Goal: Task Accomplishment & Management: Manage account settings

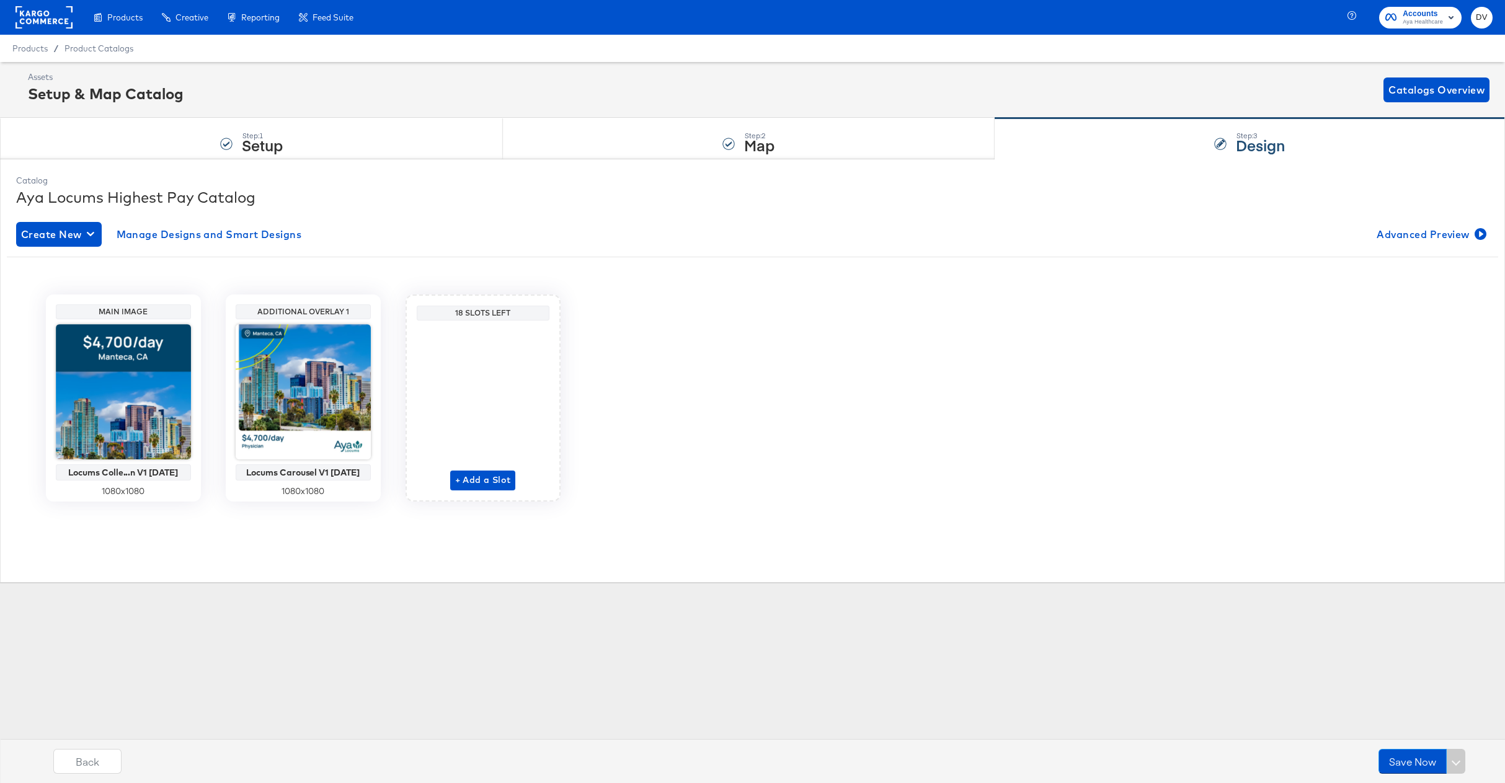
click at [53, 18] on rect at bounding box center [43, 17] width 57 height 22
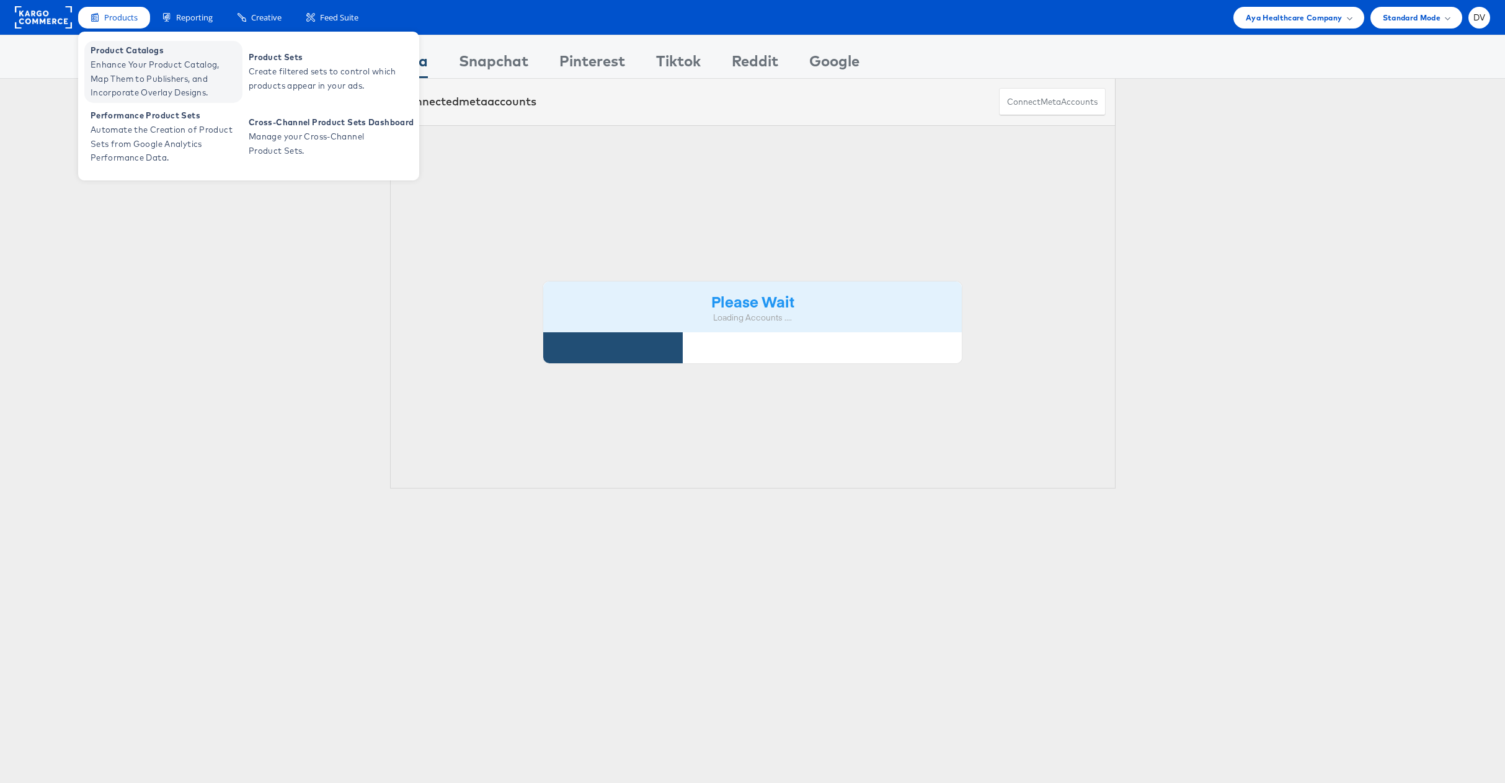
click at [112, 56] on span "Product Catalogs" at bounding box center [165, 50] width 149 height 14
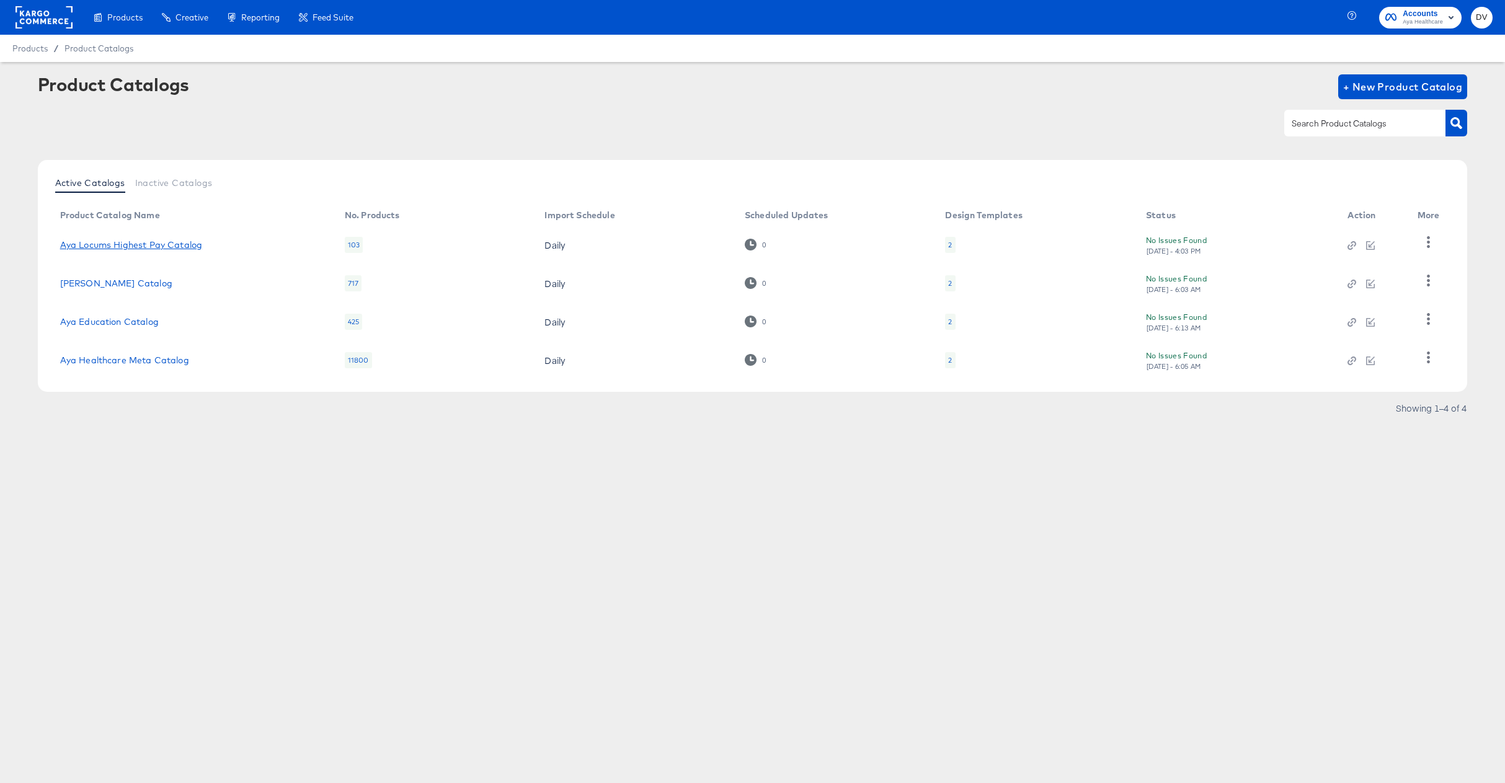
click at [182, 246] on link "Aya Locums Highest Pay Catalog" at bounding box center [131, 245] width 143 height 10
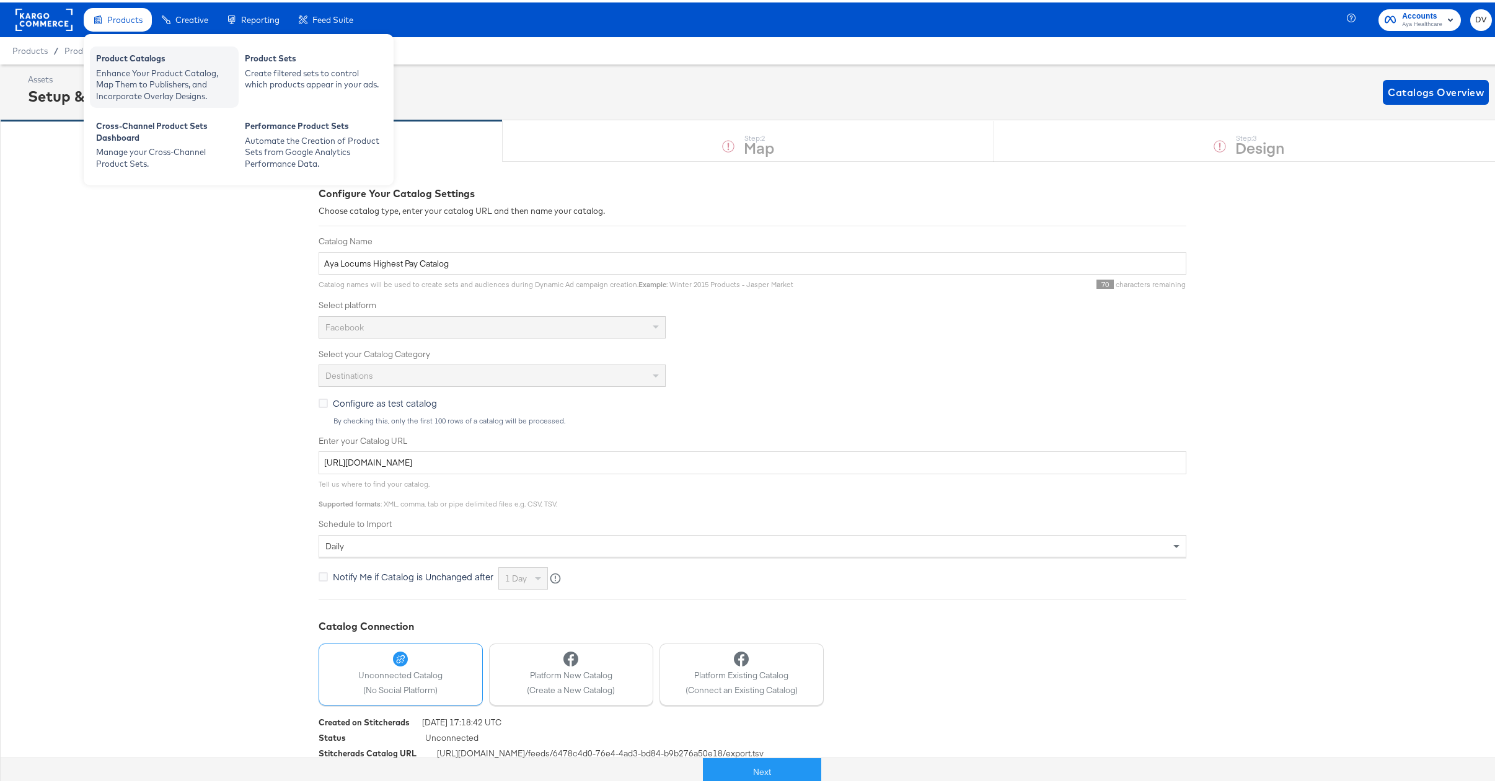
click at [135, 69] on div "Enhance Your Product Catalog, Map Them to Publishers, and Incorporate Overlay D…" at bounding box center [164, 82] width 136 height 35
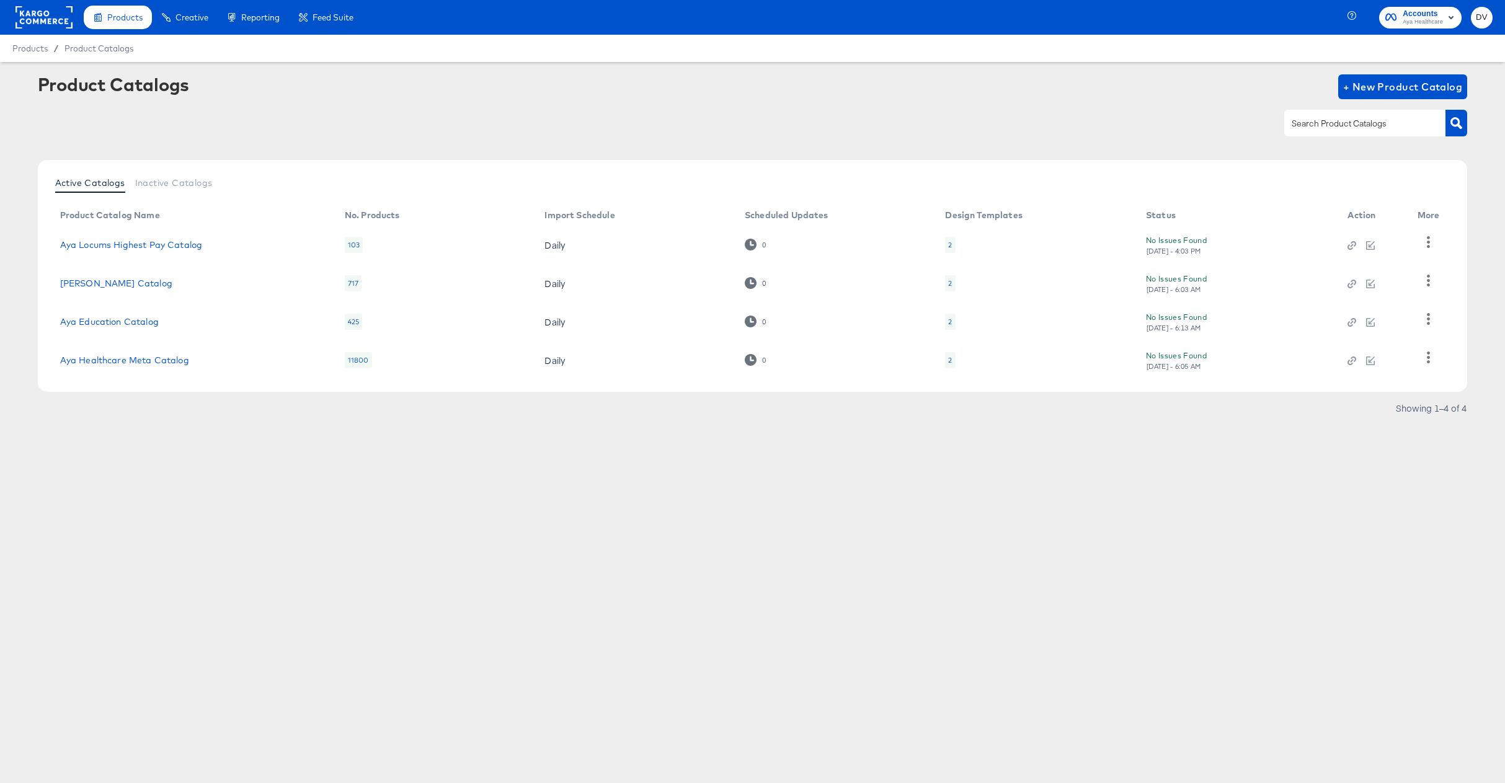
click at [60, 6] on rect at bounding box center [43, 17] width 57 height 22
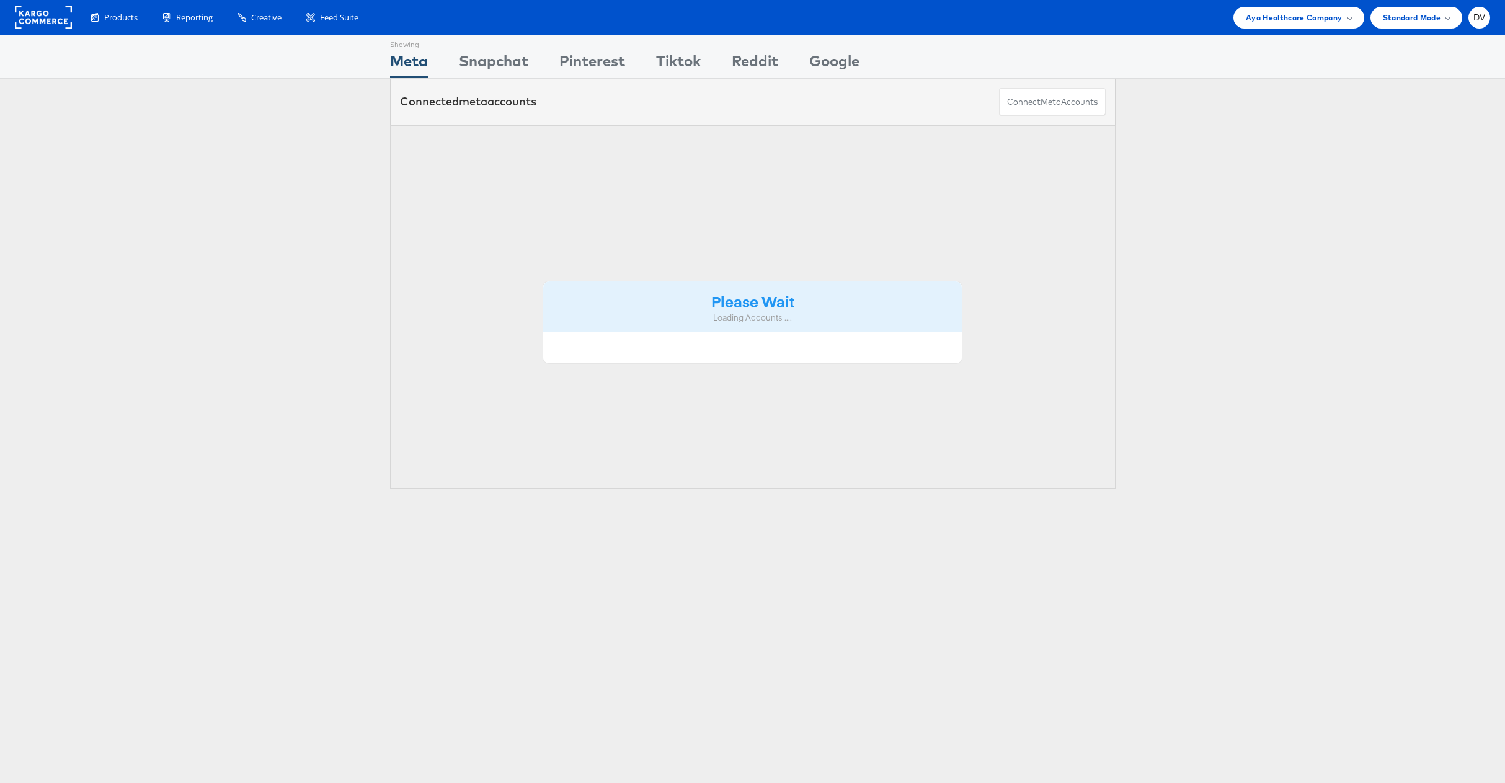
click at [1293, 34] on div "Products Product Catalogs Enhance Your Product Catalog, Map Them to Publishers,…" at bounding box center [752, 17] width 1505 height 35
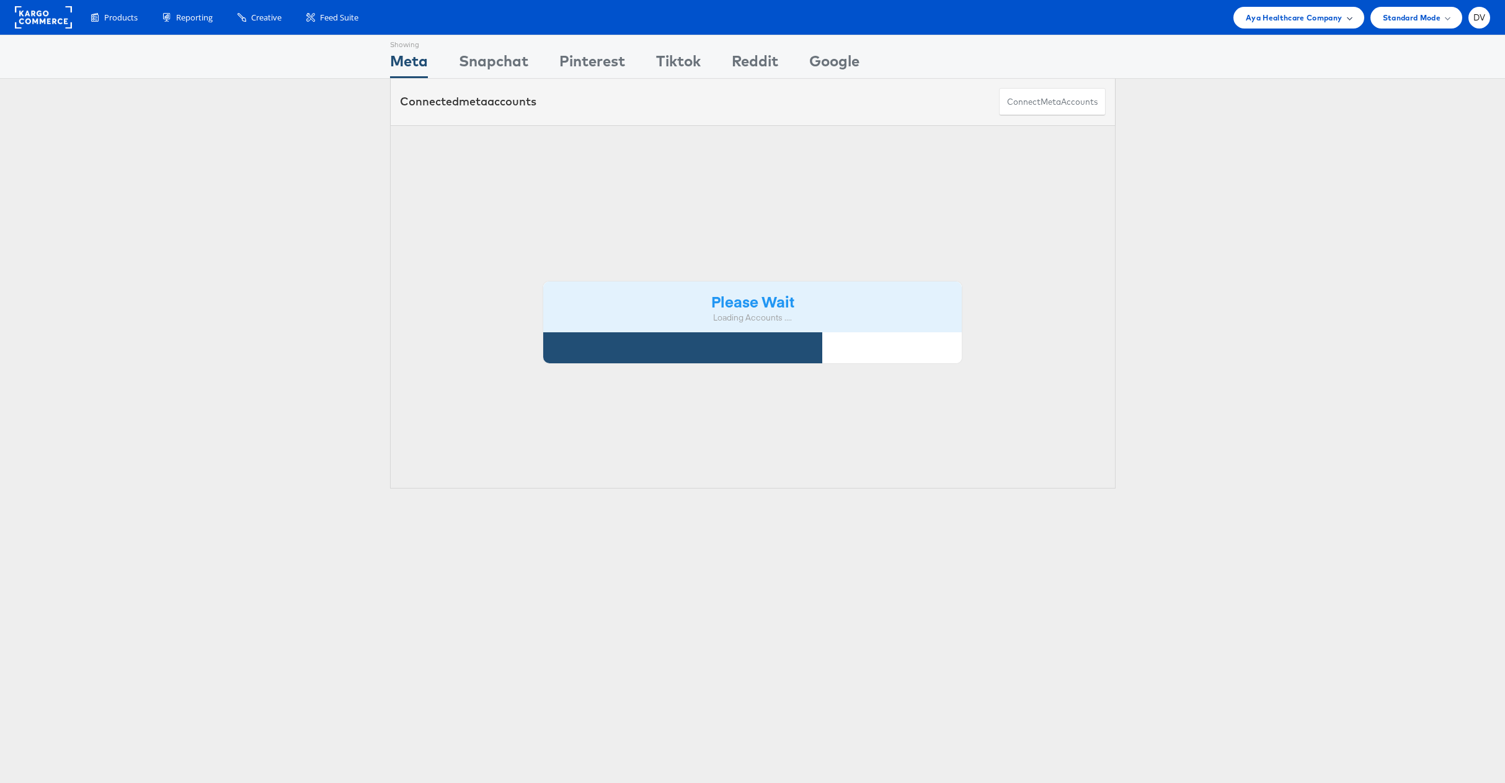
click at [1290, 19] on span "Aya Healthcare Company" at bounding box center [1294, 17] width 97 height 13
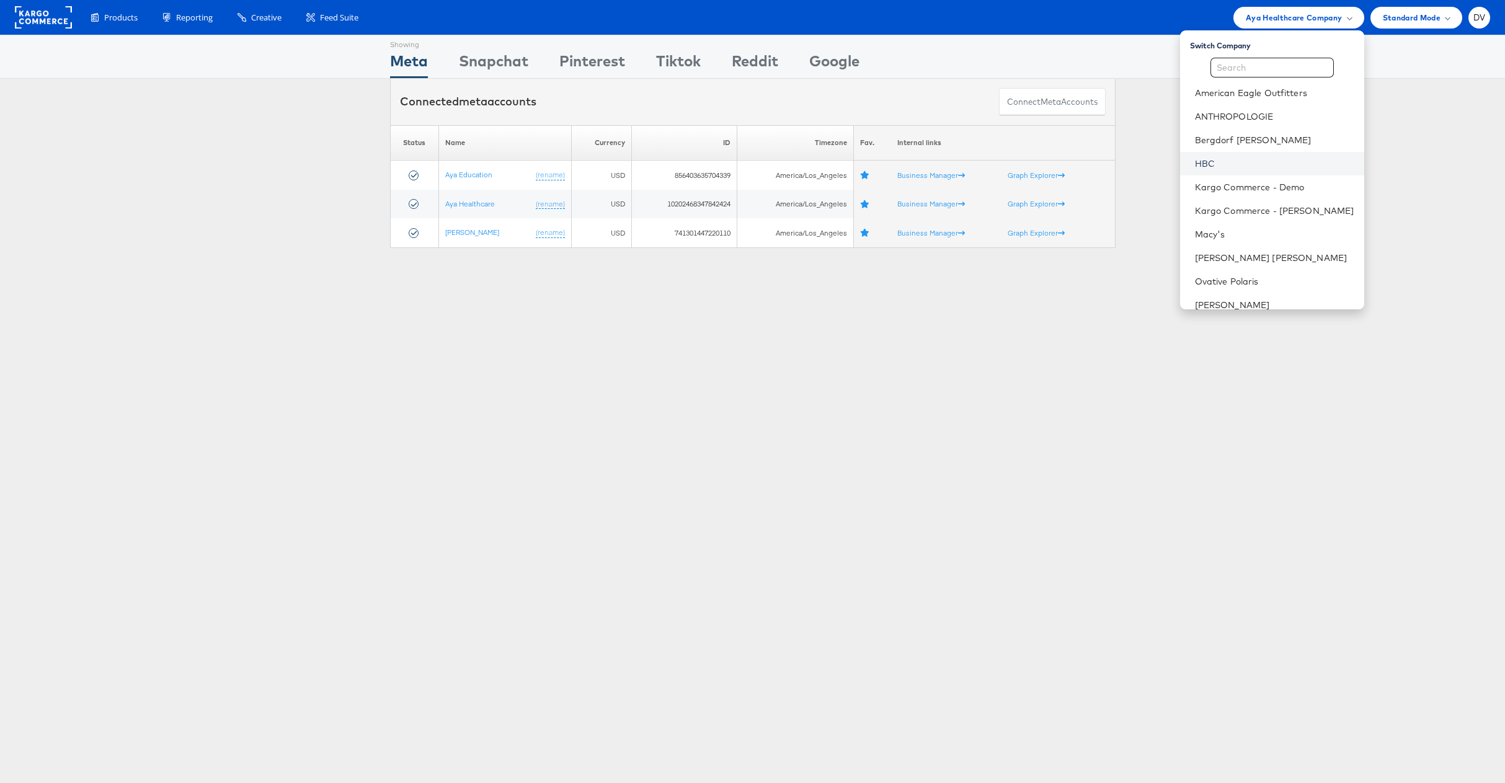
click at [1249, 158] on link "HBC" at bounding box center [1274, 163] width 159 height 12
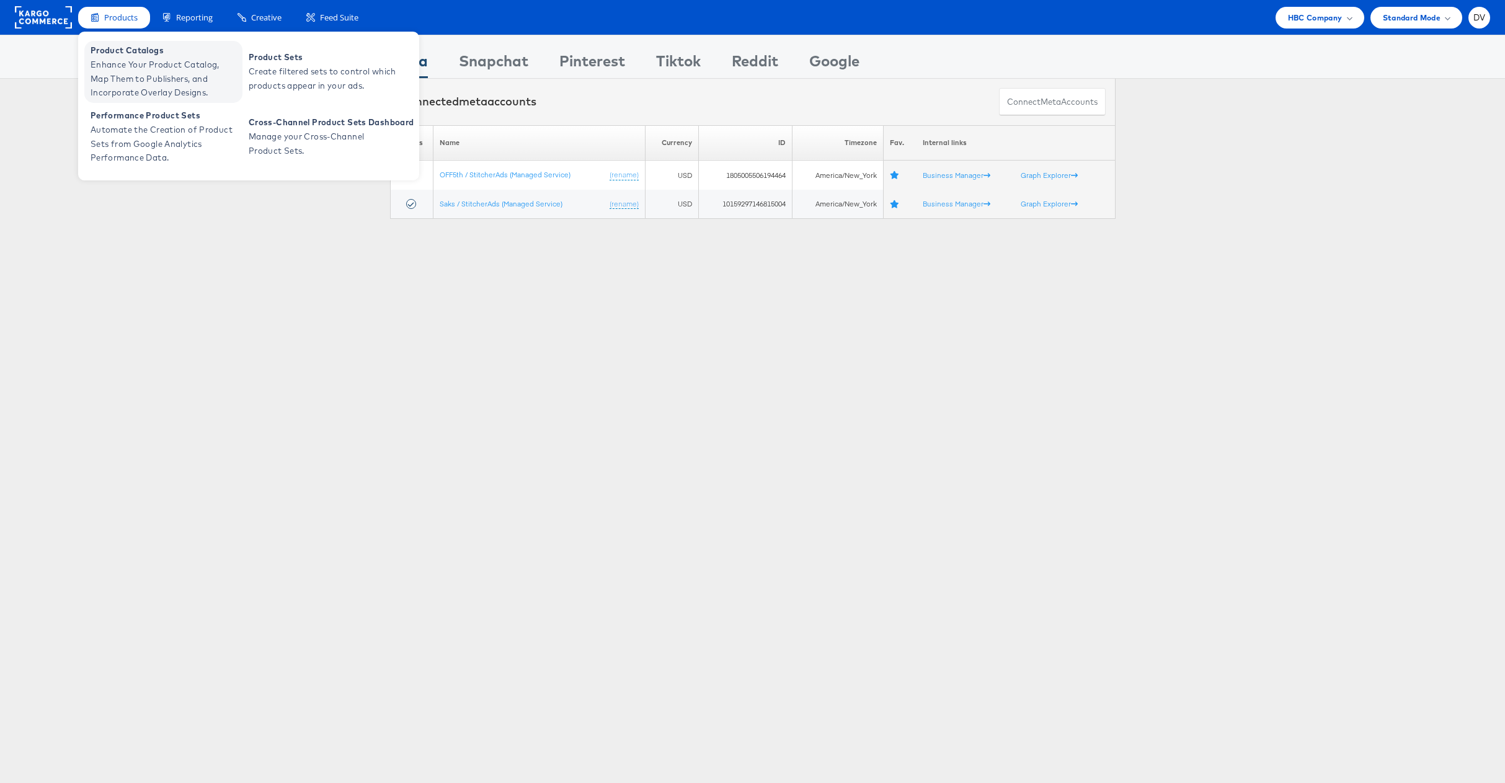
click at [141, 82] on span "Enhance Your Product Catalog, Map Them to Publishers, and Incorporate Overlay D…" at bounding box center [165, 79] width 149 height 42
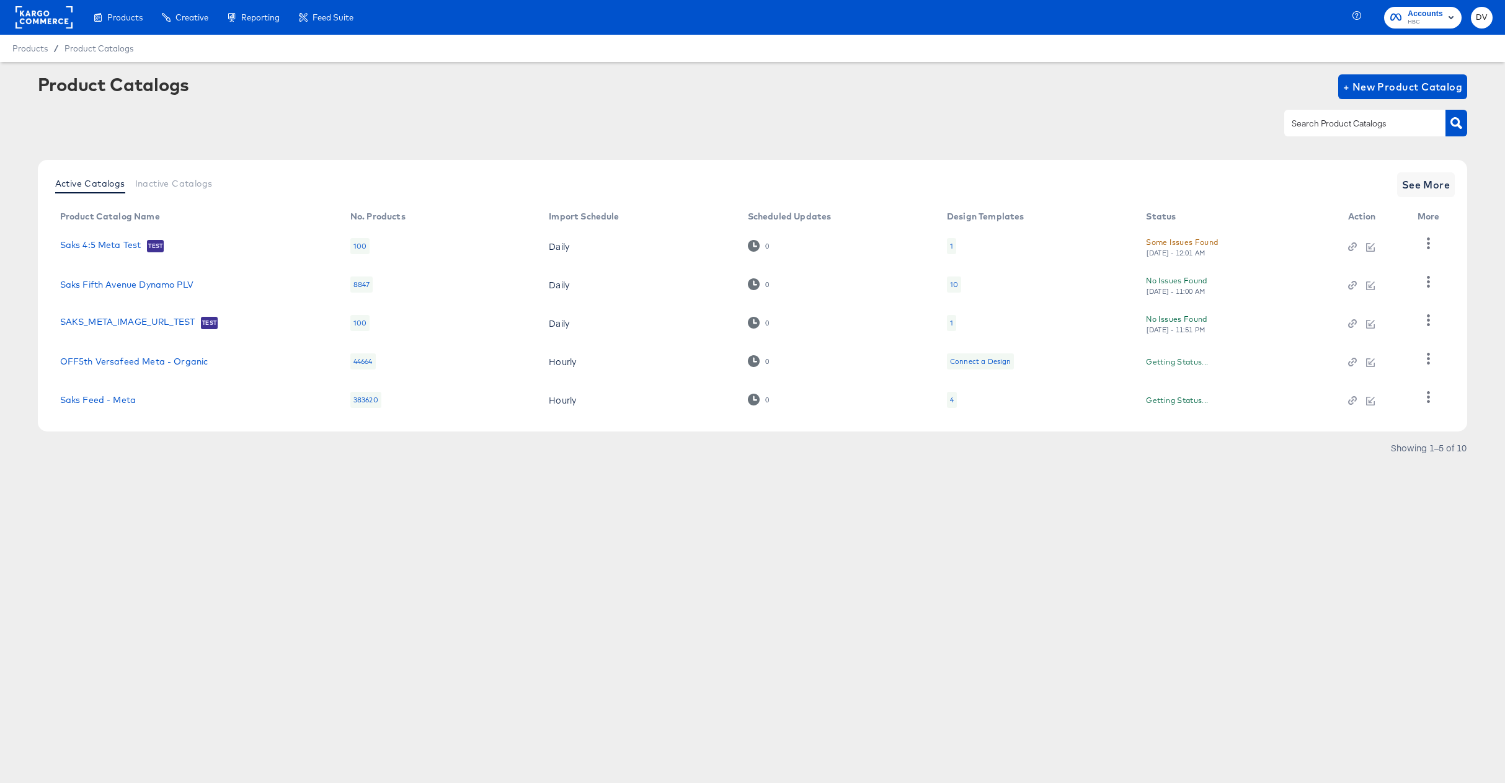
click at [1423, 169] on div "Active Catalogs Inactive Catalogs See More Product Catalog Name No. Products Im…" at bounding box center [753, 296] width 1430 height 272
click at [1425, 177] on span "See More" at bounding box center [1426, 184] width 48 height 17
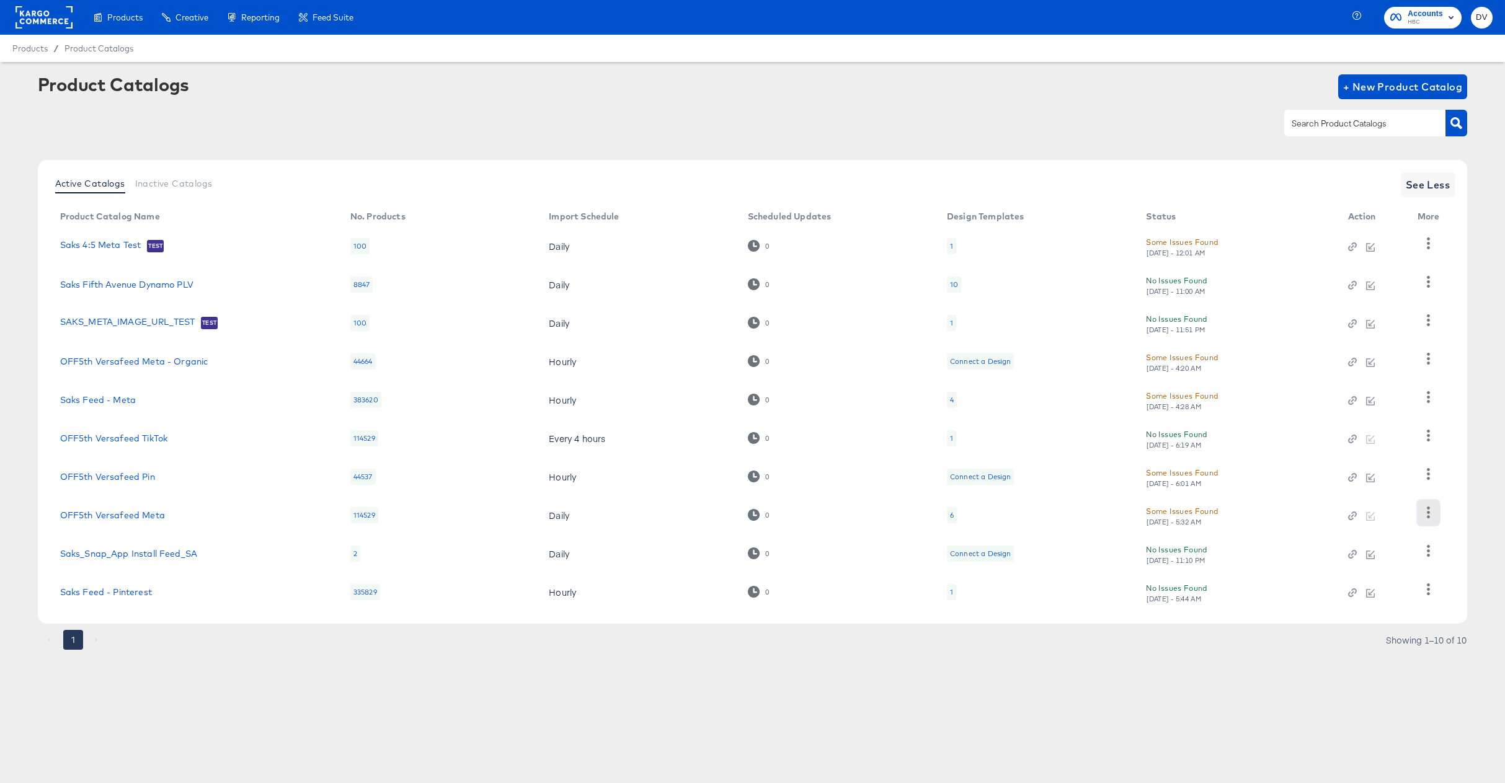
click at [1428, 507] on icon "button" at bounding box center [1428, 513] width 3 height 12
click at [1390, 439] on div "Business Manager" at bounding box center [1377, 431] width 124 height 20
click at [538, 97] on div "Product Catalogs + New Product Catalog" at bounding box center [753, 86] width 1430 height 25
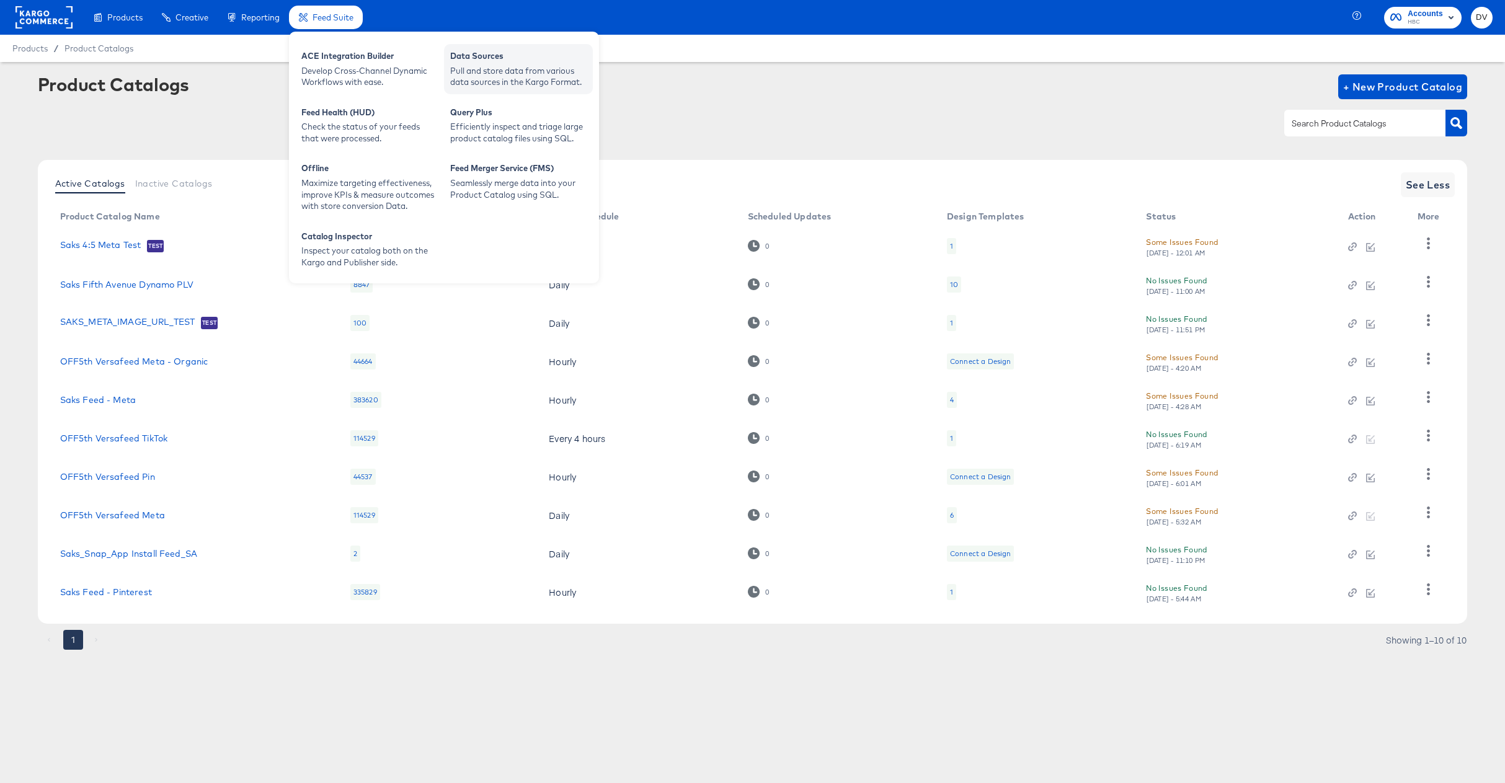
click at [510, 71] on div "Pull and store data from various data sources in the Kargo Format." at bounding box center [518, 76] width 136 height 23
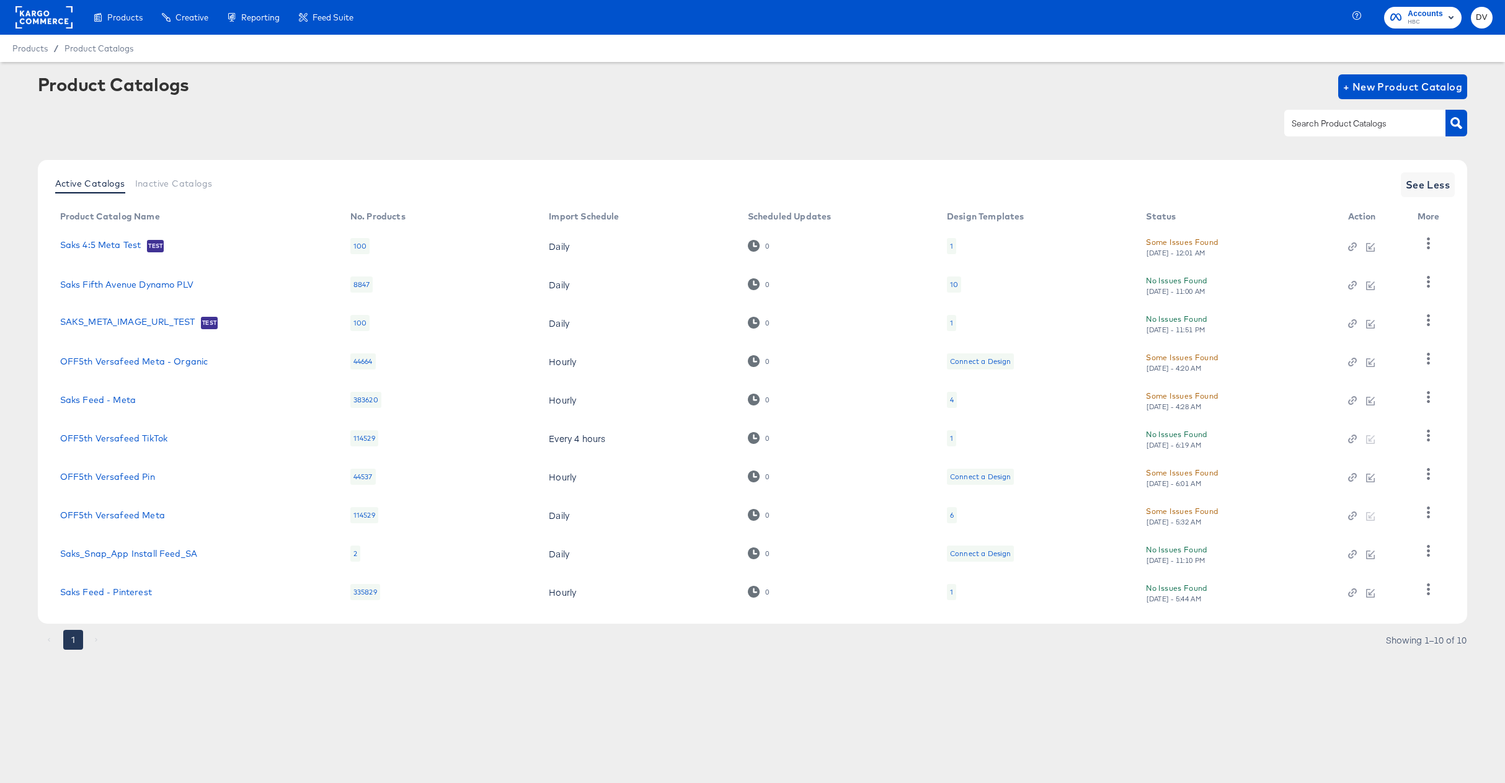
click at [807, 85] on div "Product Catalogs + New Product Catalog" at bounding box center [753, 86] width 1430 height 25
click at [49, 15] on rect at bounding box center [43, 17] width 57 height 22
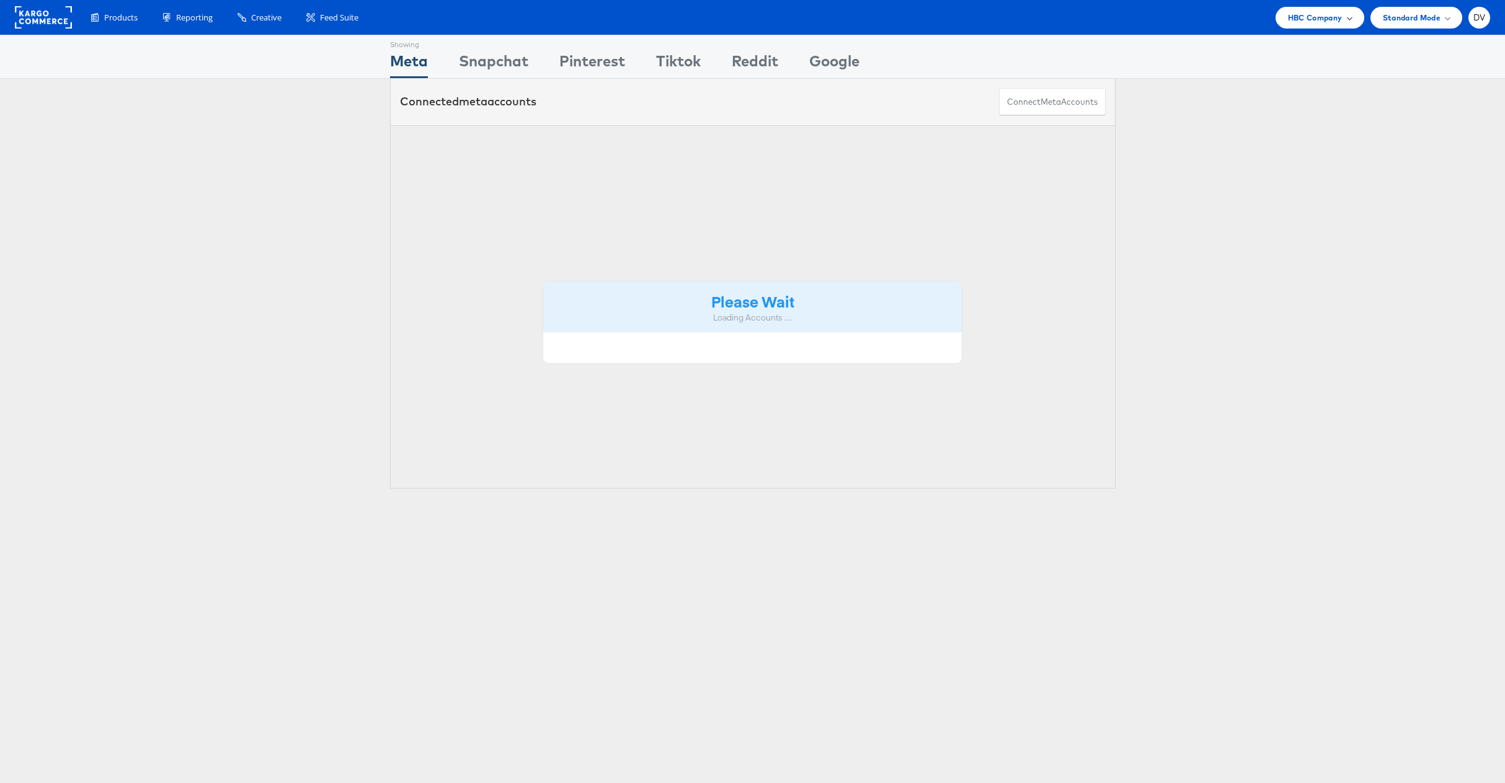
click at [1292, 21] on span "HBC Company" at bounding box center [1315, 17] width 55 height 13
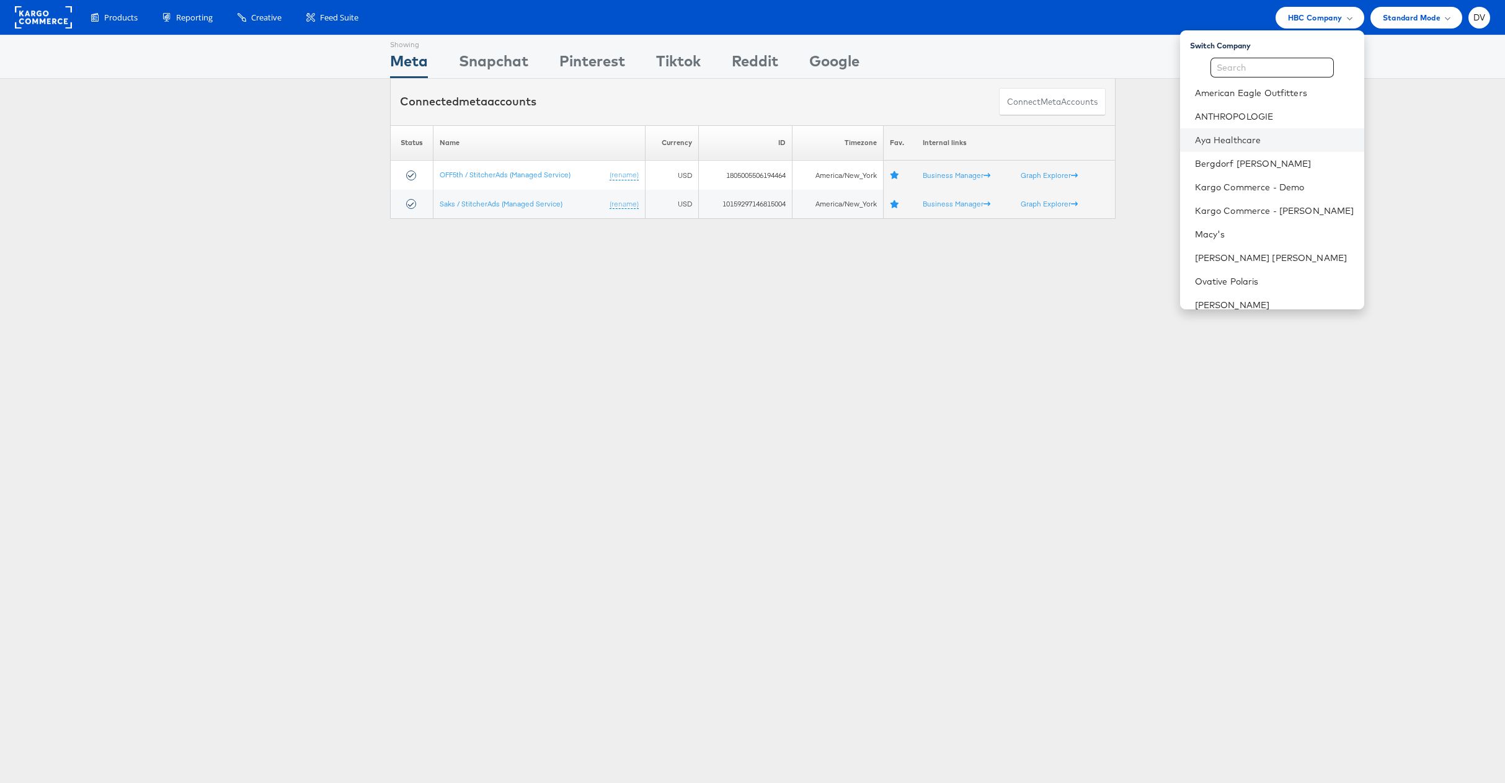
click at [1236, 147] on li "Aya Healthcare" at bounding box center [1272, 140] width 184 height 24
click at [1234, 146] on link "Aya Healthcare" at bounding box center [1274, 140] width 159 height 12
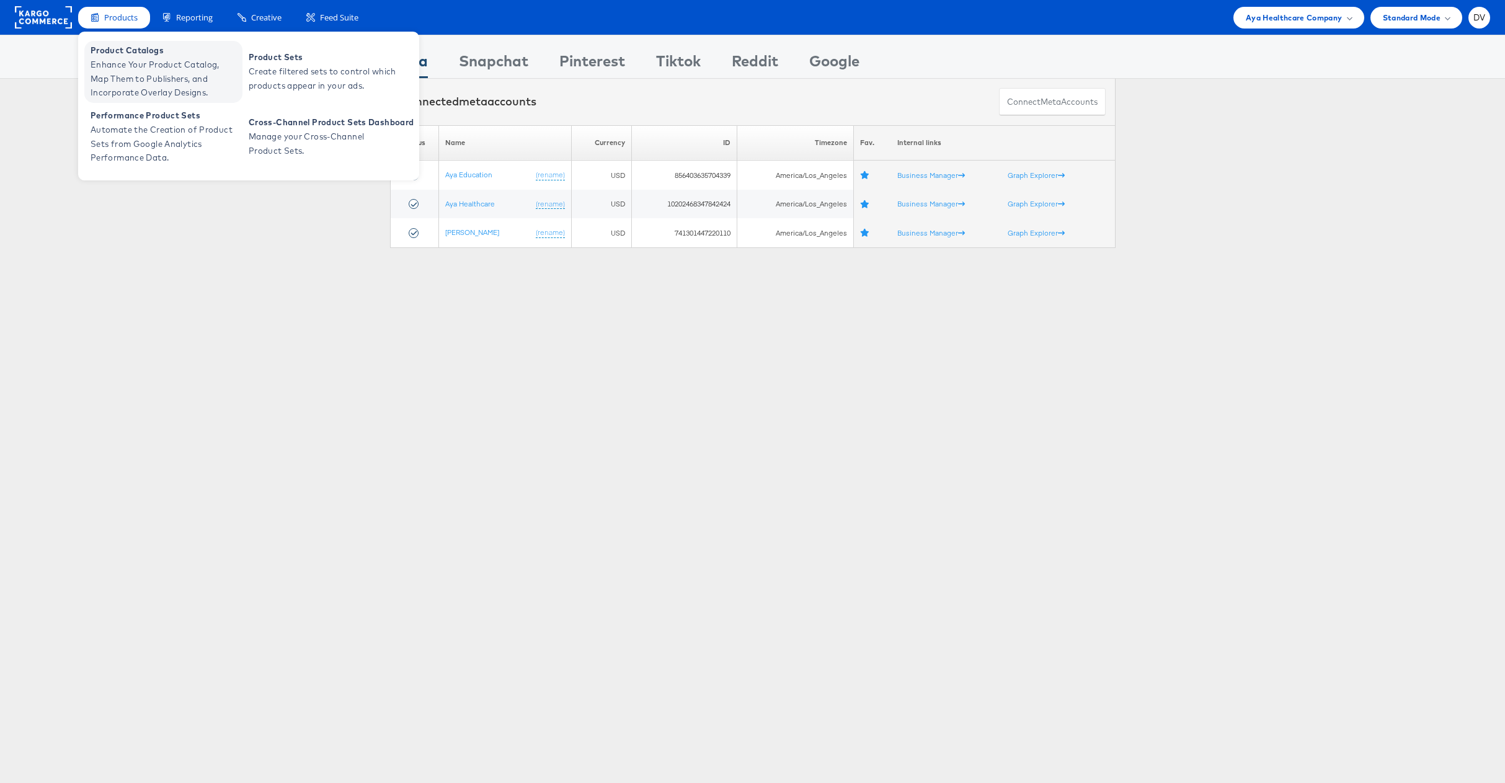
click at [133, 55] on span "Product Catalogs" at bounding box center [165, 50] width 149 height 14
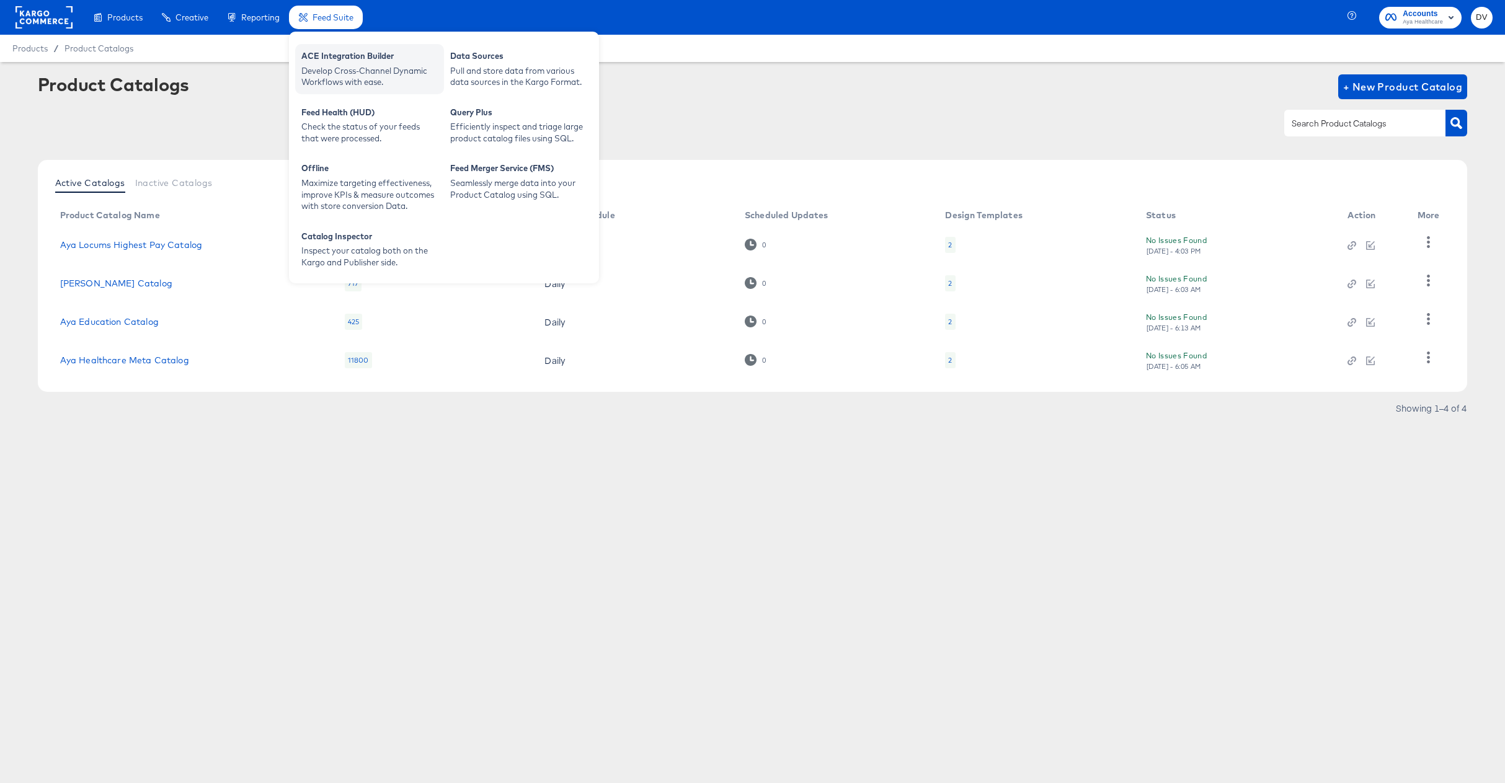
click at [313, 54] on div "ACE Integration Builder" at bounding box center [369, 57] width 136 height 15
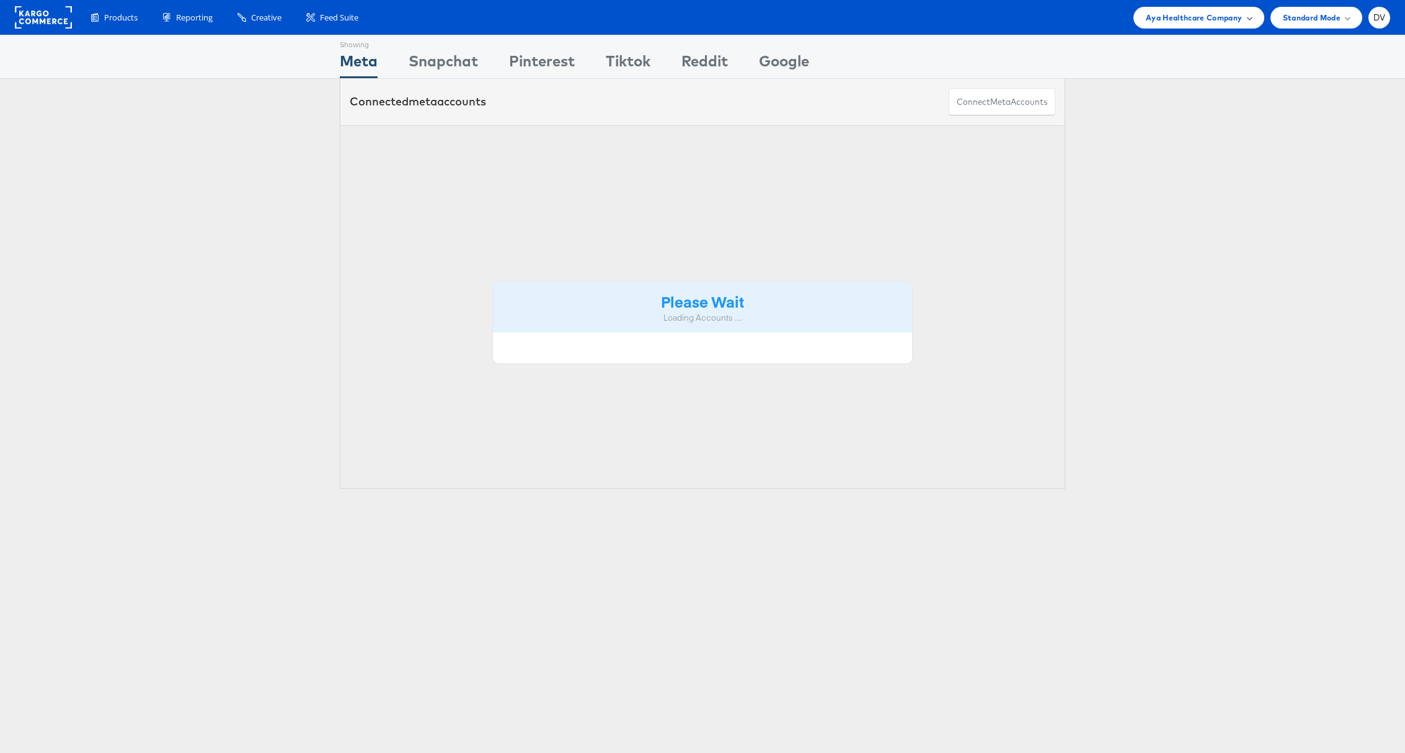
click at [1216, 25] on div "Aya Healthcare Company" at bounding box center [1198, 18] width 131 height 22
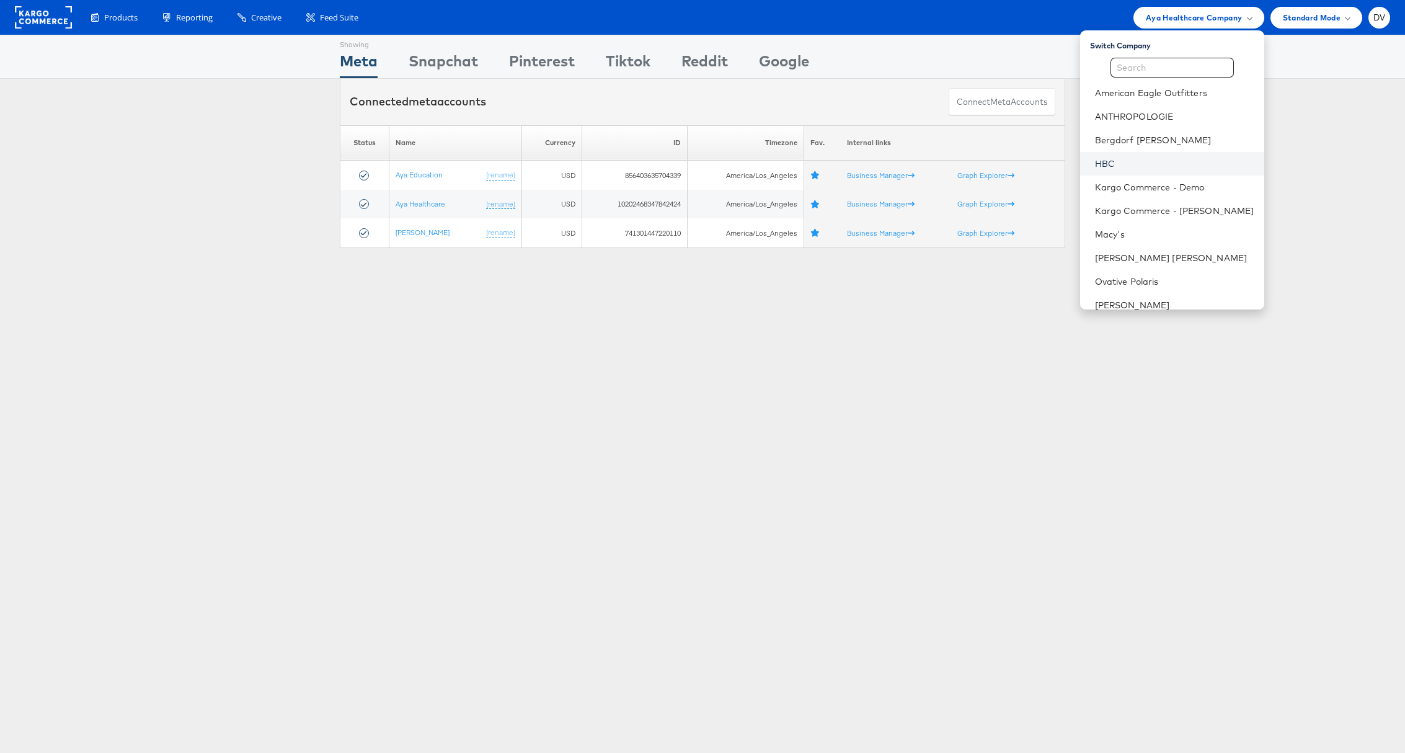
click at [1153, 159] on link "HBC" at bounding box center [1174, 163] width 159 height 12
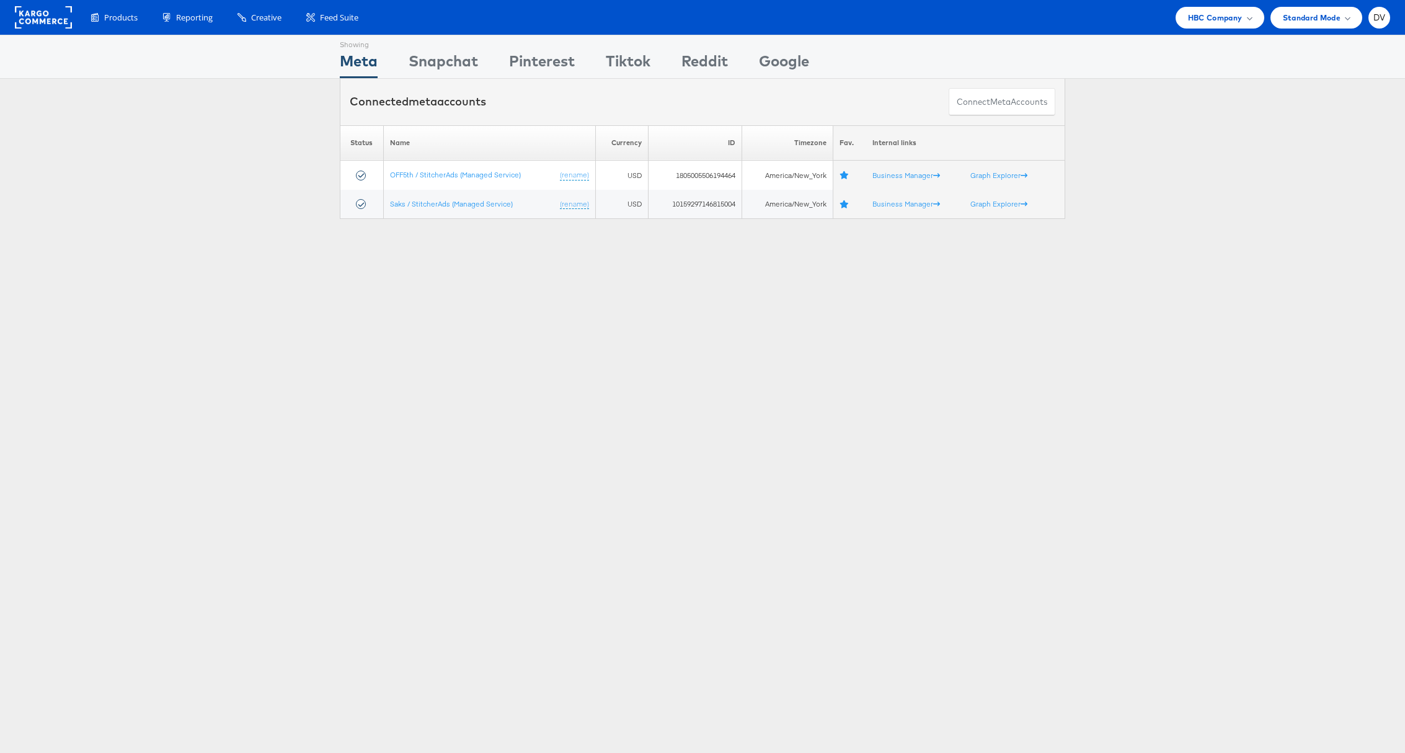
click at [1173, 310] on div "Showing Meta Showing [GEOGRAPHIC_DATA] Showing Pinterest Showing Tiktok Showing…" at bounding box center [702, 345] width 1405 height 620
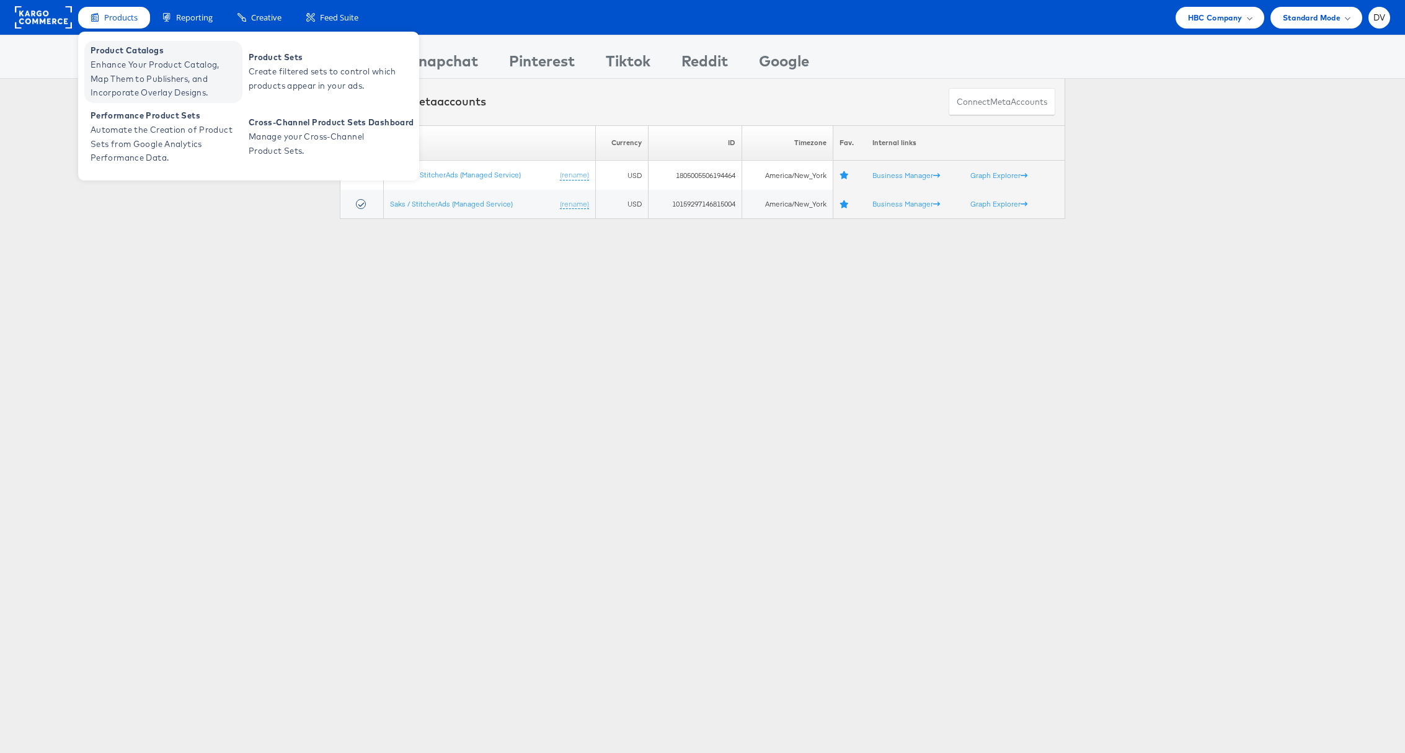
click at [130, 48] on span "Product Catalogs" at bounding box center [165, 50] width 149 height 14
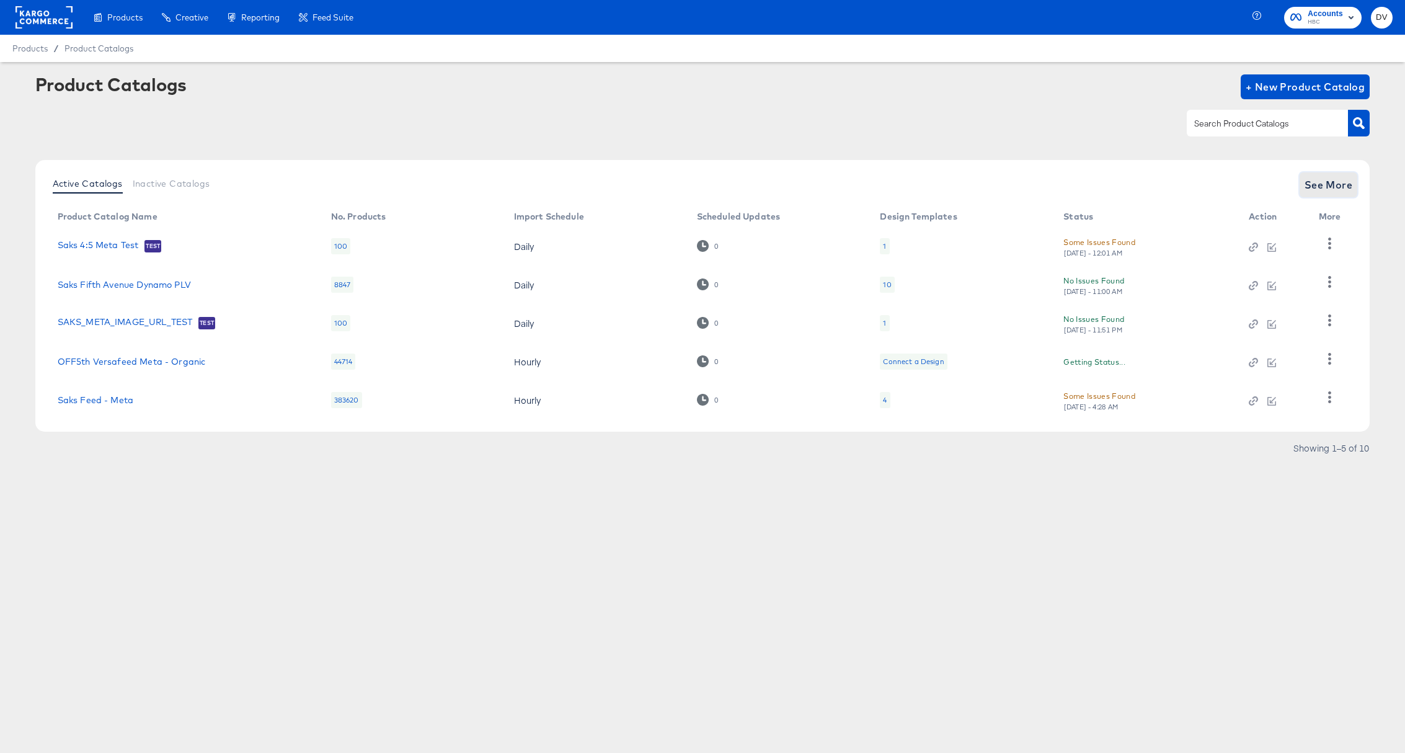
click at [1327, 190] on span "See More" at bounding box center [1328, 184] width 48 height 17
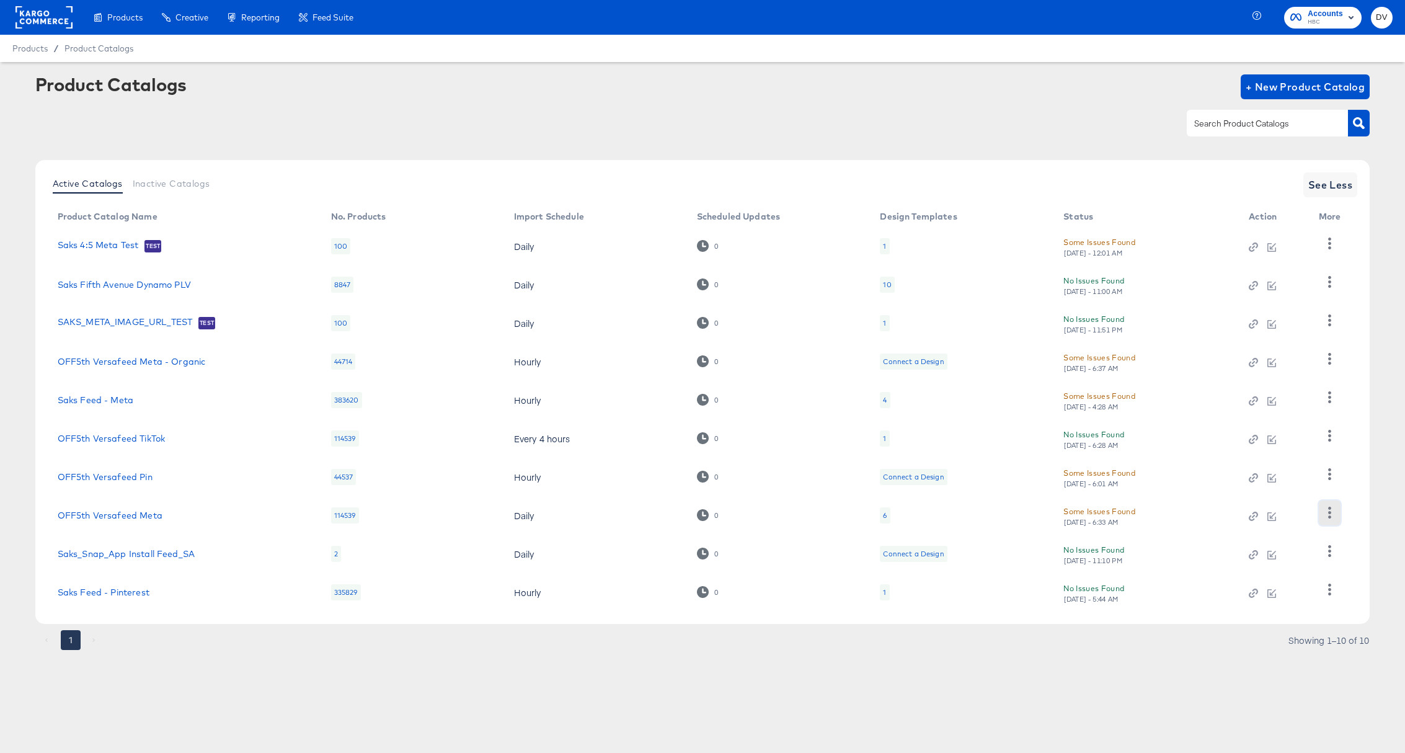
click at [1330, 514] on icon "button" at bounding box center [1330, 513] width 12 height 12
click at [1260, 428] on div "Business Manager" at bounding box center [1278, 431] width 124 height 20
